Goal: Find specific page/section: Find specific page/section

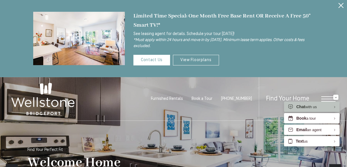
click at [179, 98] on span "Furnished Rentals" at bounding box center [167, 99] width 32 height 4
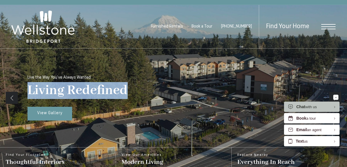
scroll to position [82, 0]
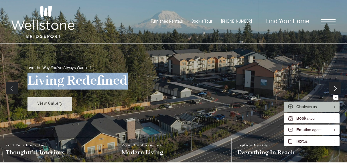
click at [62, 103] on link "View Gallery" at bounding box center [50, 104] width 45 height 14
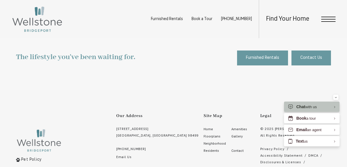
scroll to position [1339, 0]
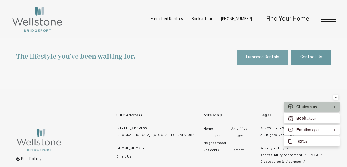
click at [273, 57] on span "Furnished Rentals" at bounding box center [262, 57] width 33 height 7
click at [335, 19] on span "Open Menu" at bounding box center [329, 19] width 14 height 1
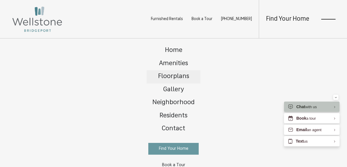
click at [171, 80] on link "Floorplans" at bounding box center [174, 76] width 54 height 13
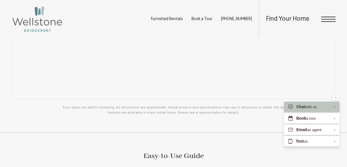
scroll to position [438, 0]
